Goal: Check status

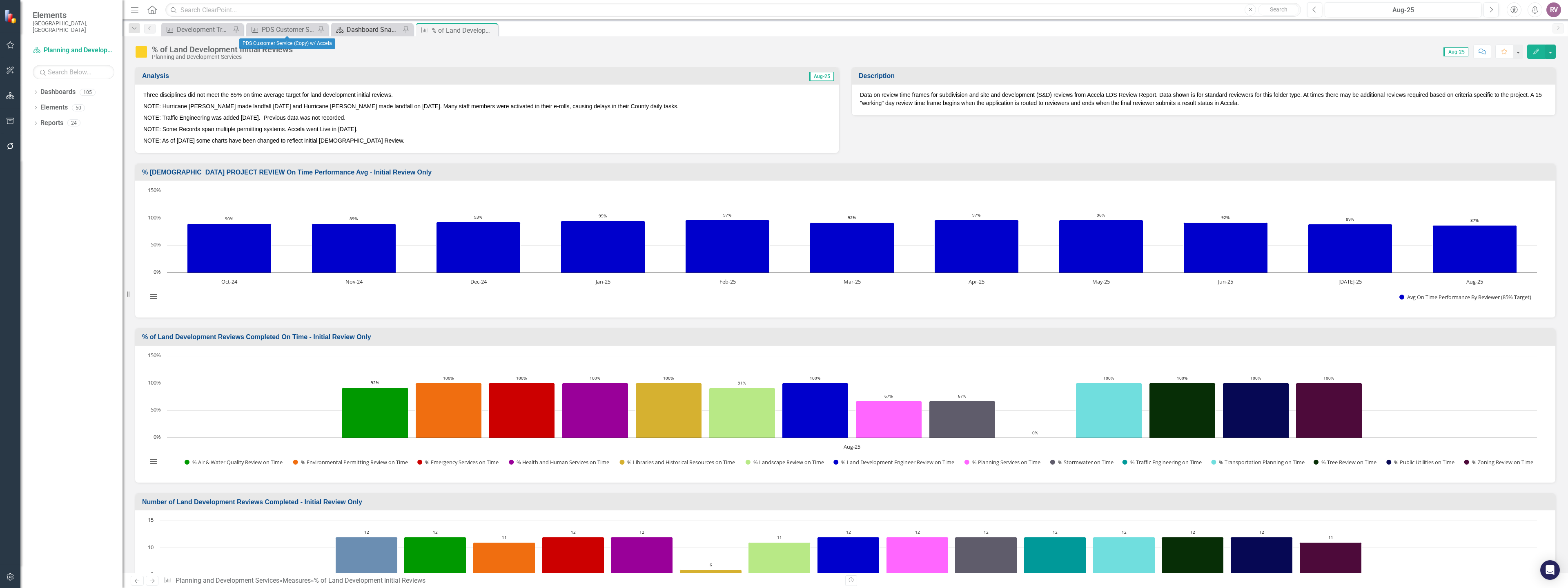
click at [356, 30] on div "Dashboard Snapshot" at bounding box center [374, 29] width 54 height 10
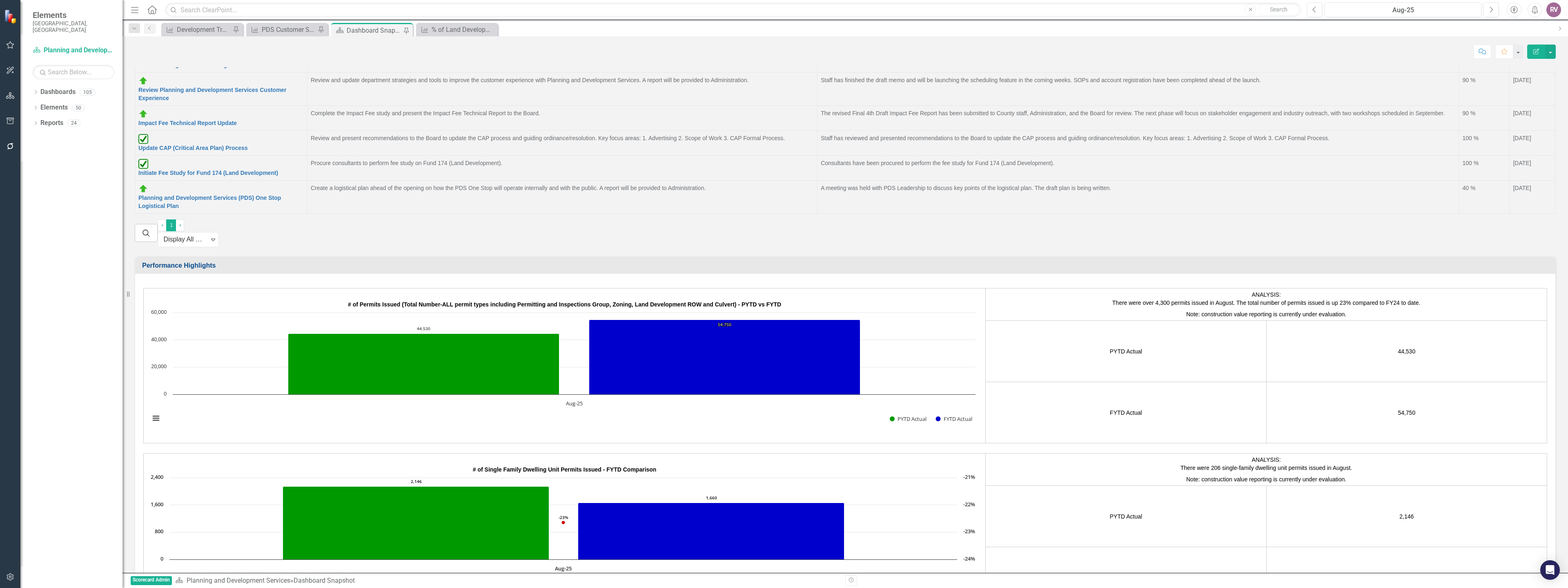
scroll to position [1470, 0]
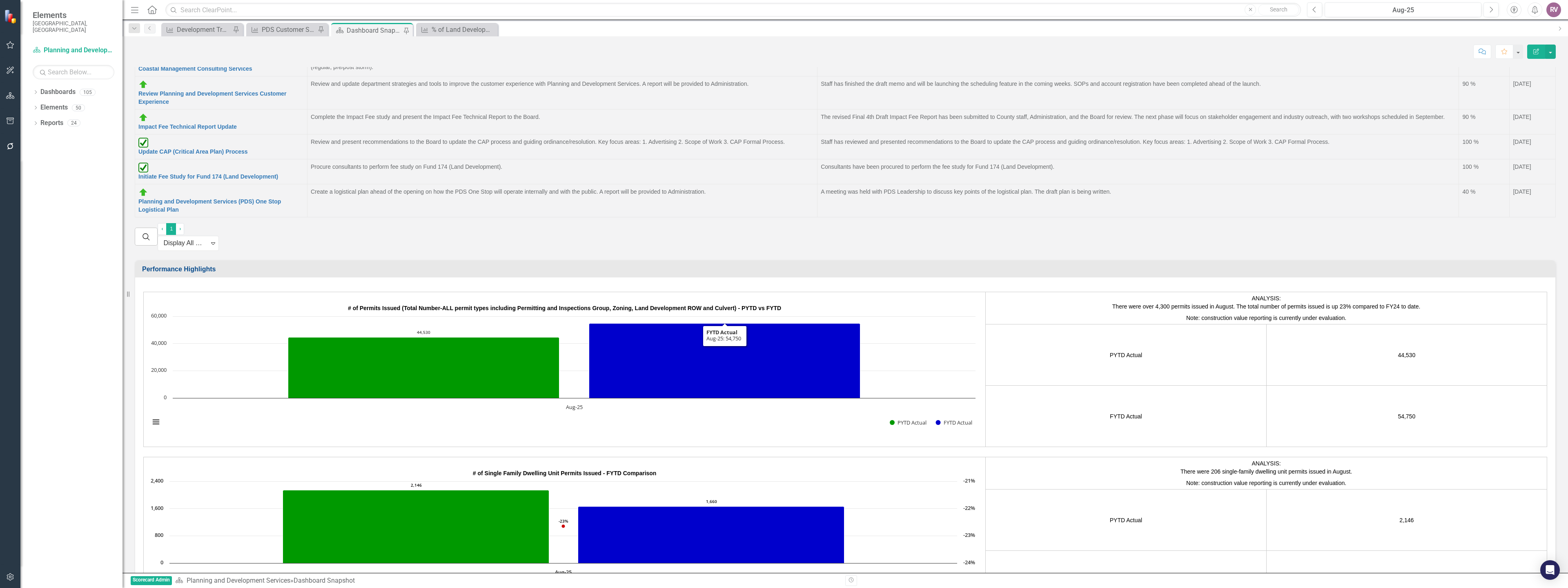
click at [673, 304] on span "# of Permits Issued (Total Number-ALL permit types including Permitting and Ins…" at bounding box center [565, 307] width 433 height 6
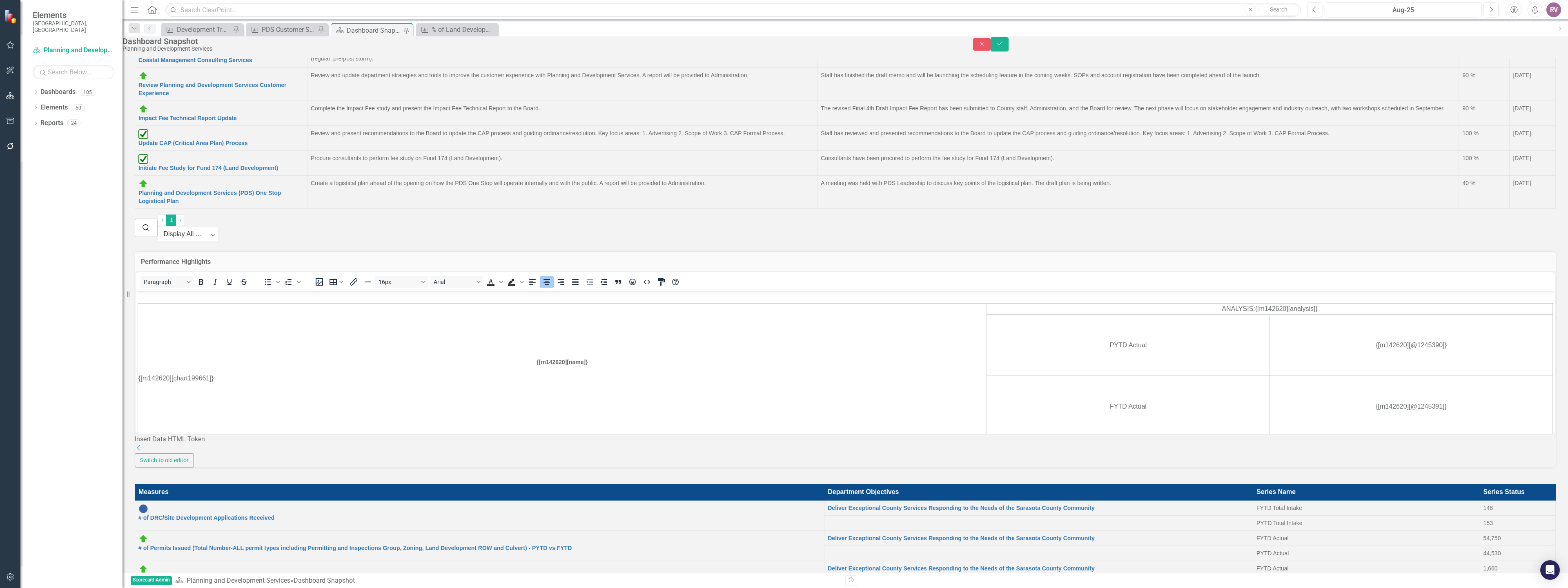
scroll to position [0, 0]
click at [986, 45] on icon "Close" at bounding box center [982, 44] width 7 height 5
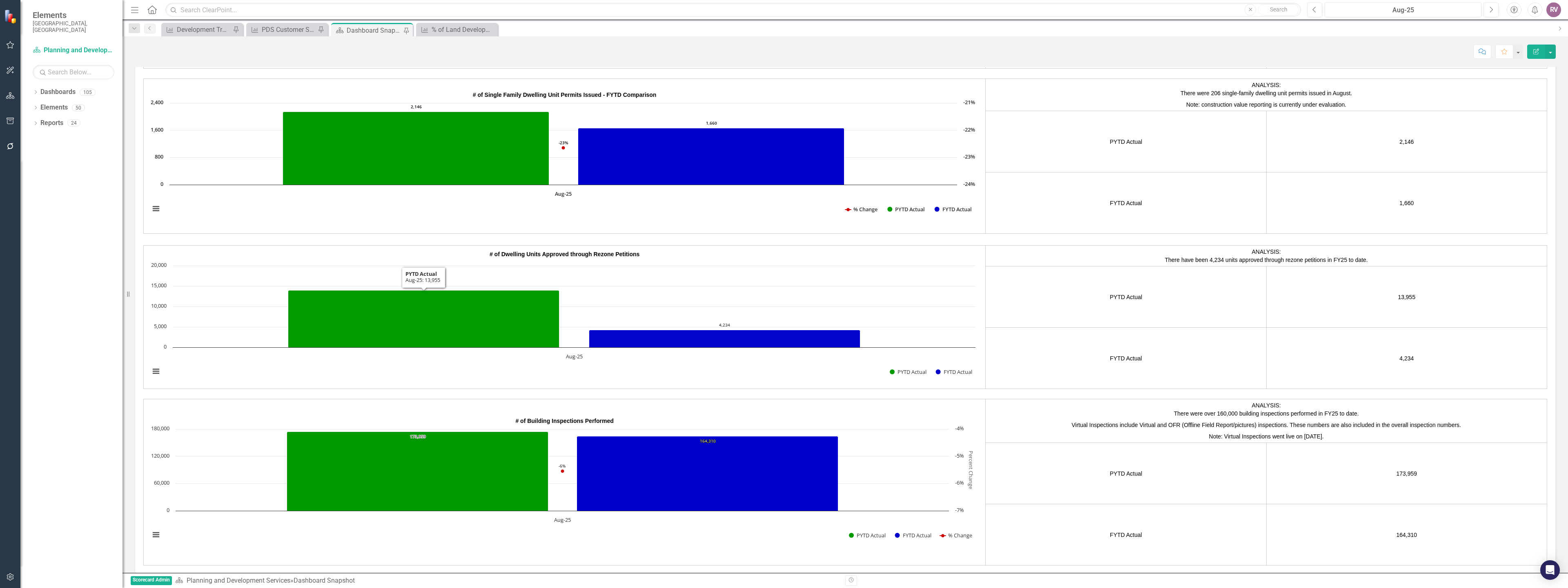
scroll to position [1960, 0]
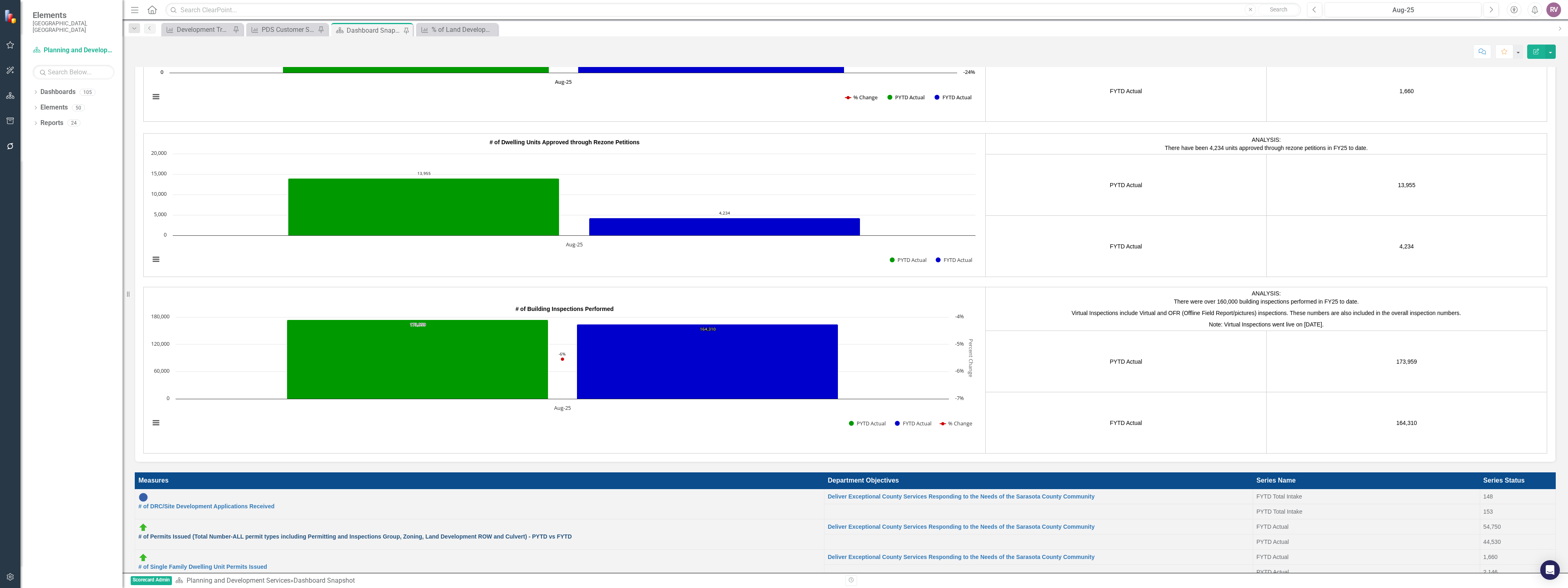
click at [207, 533] on link "# of Permits Issued (Total Number-ALL permit types including Permitting and Ins…" at bounding box center [355, 535] width 433 height 6
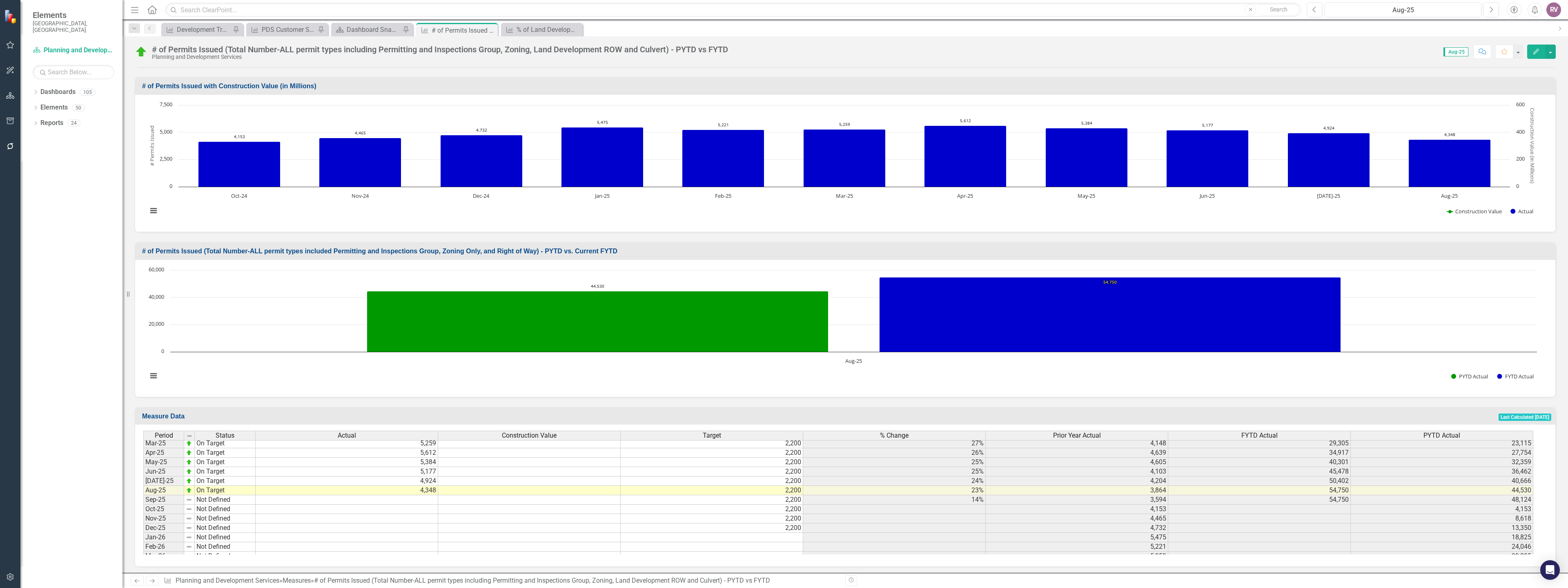
click at [1521, 488] on td "44,530" at bounding box center [1441, 490] width 183 height 10
click at [1344, 489] on td "54,750" at bounding box center [1259, 490] width 183 height 10
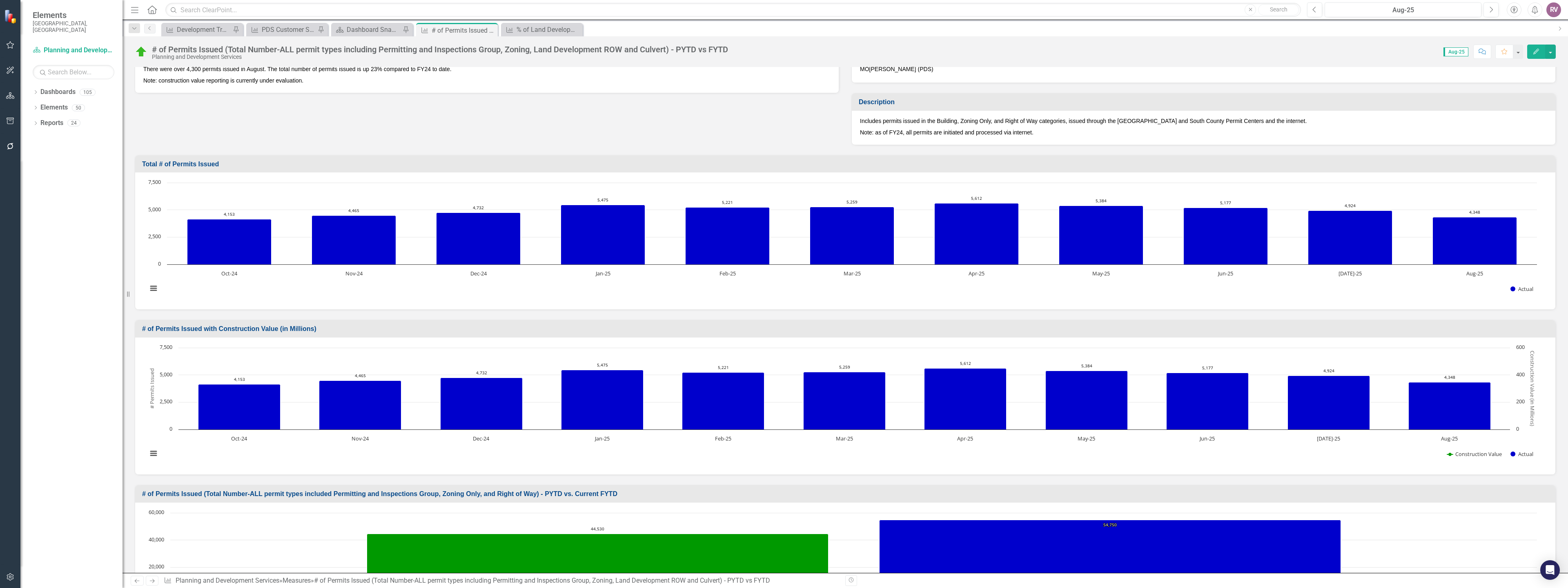
scroll to position [336, 0]
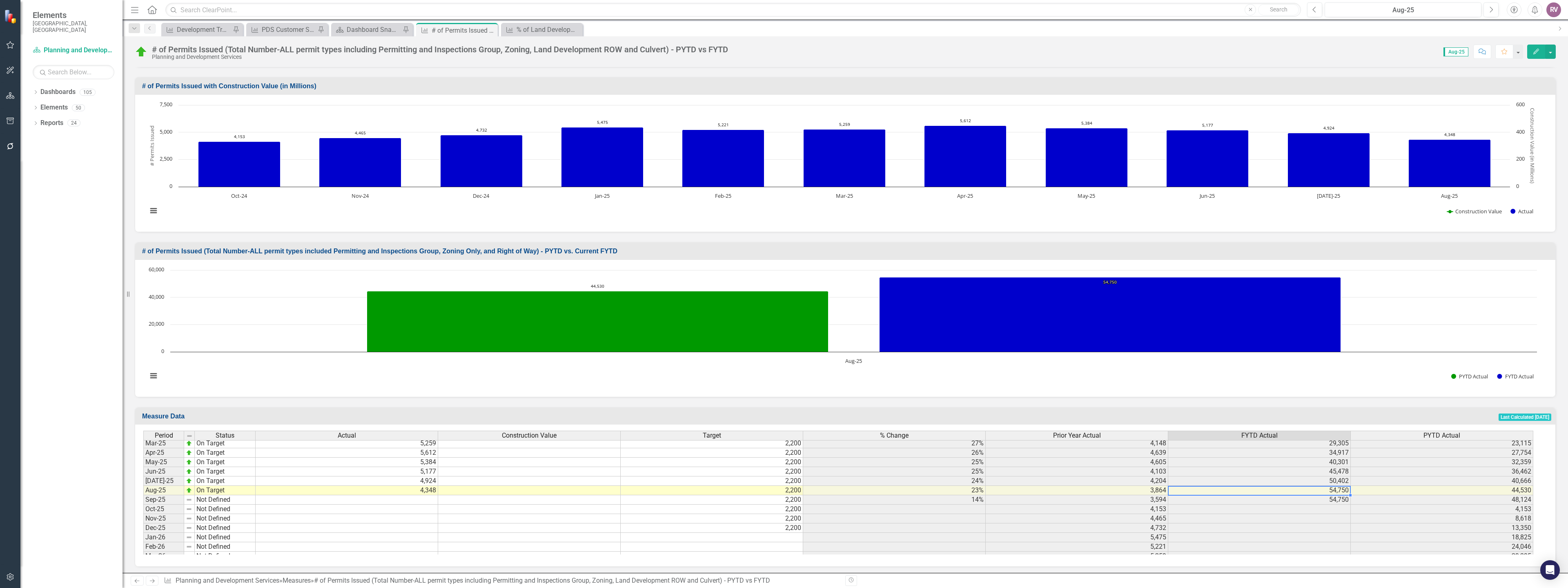
click at [932, 488] on td "23%" at bounding box center [894, 490] width 183 height 10
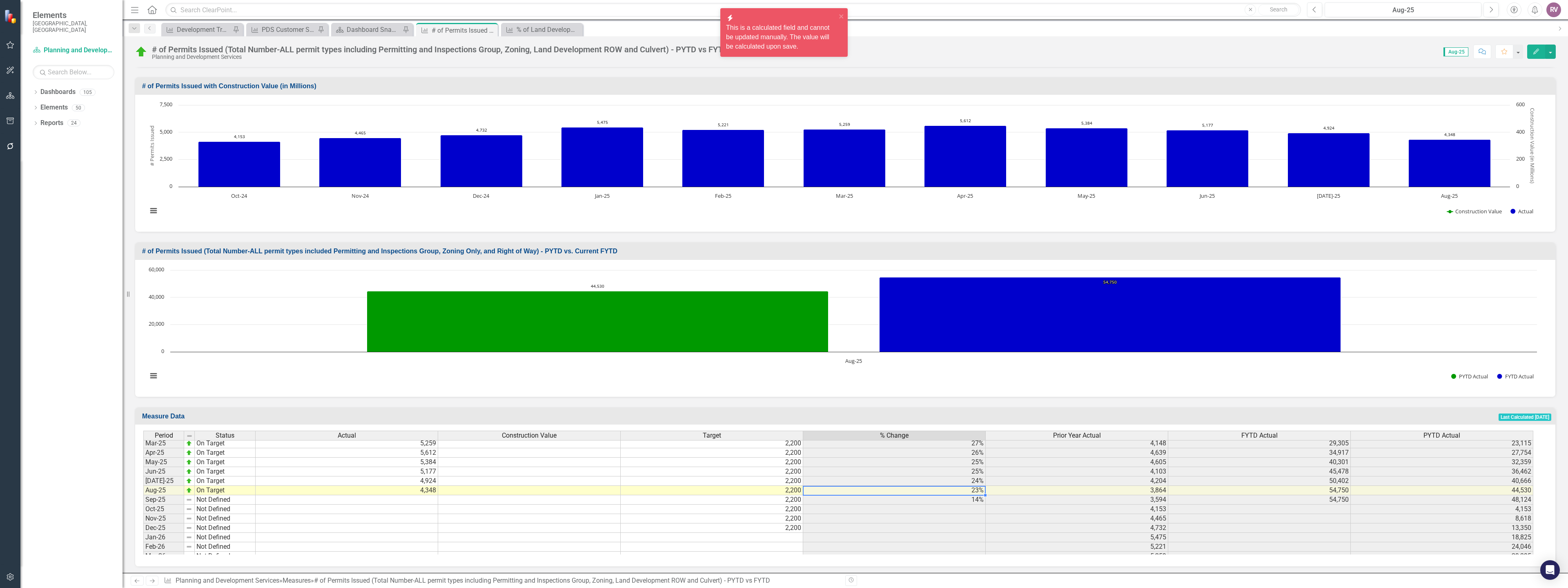
click at [932, 488] on td "23%" at bounding box center [894, 490] width 183 height 10
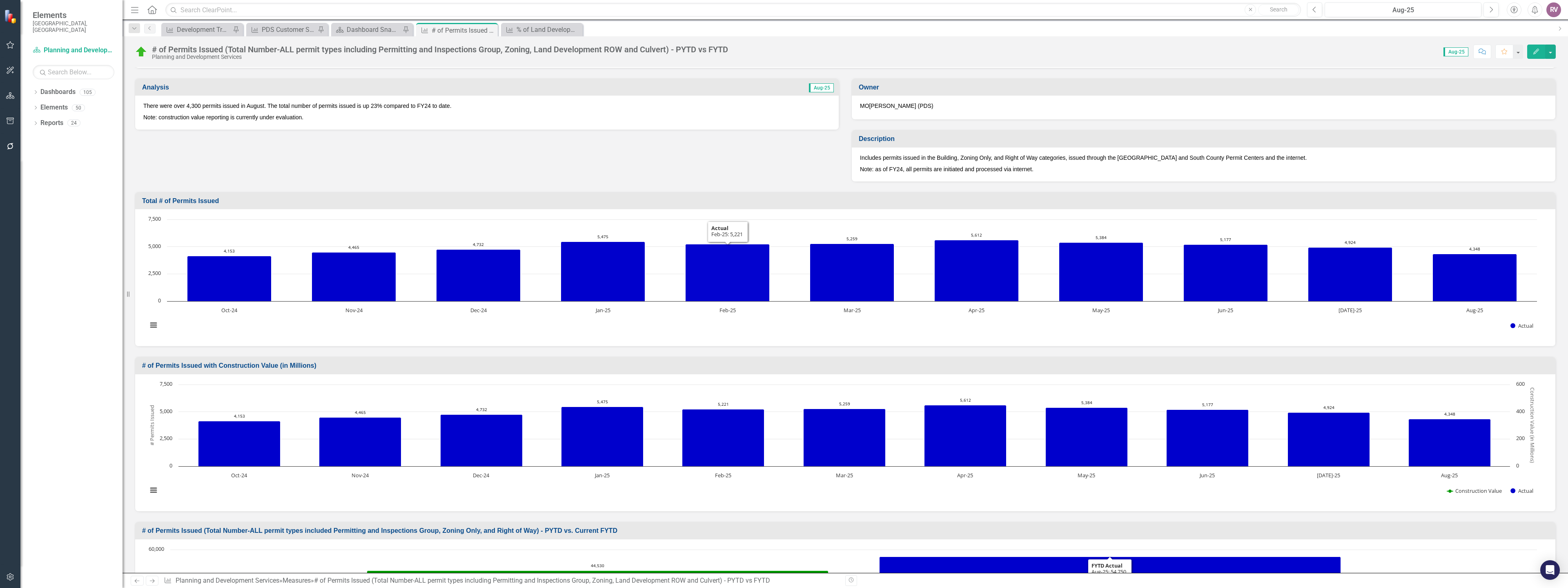
scroll to position [0, 0]
